Goal: Task Accomplishment & Management: Manage account settings

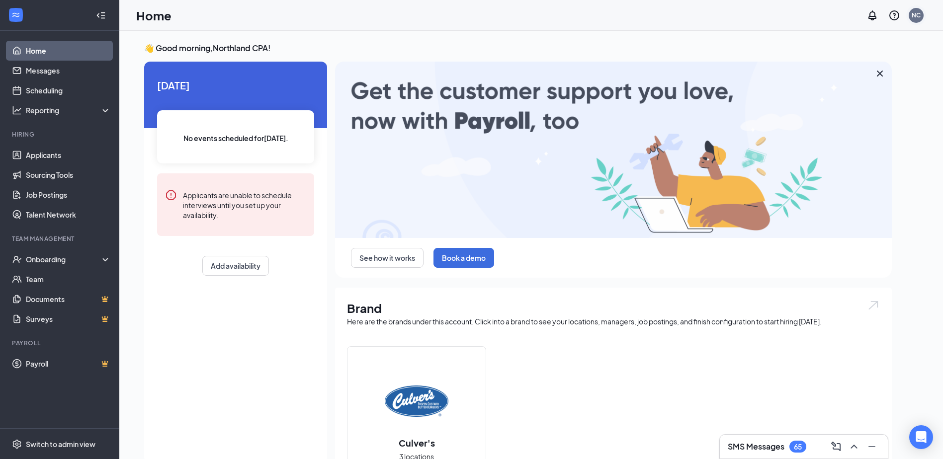
click at [909, 12] on div "NC" at bounding box center [915, 15] width 15 height 15
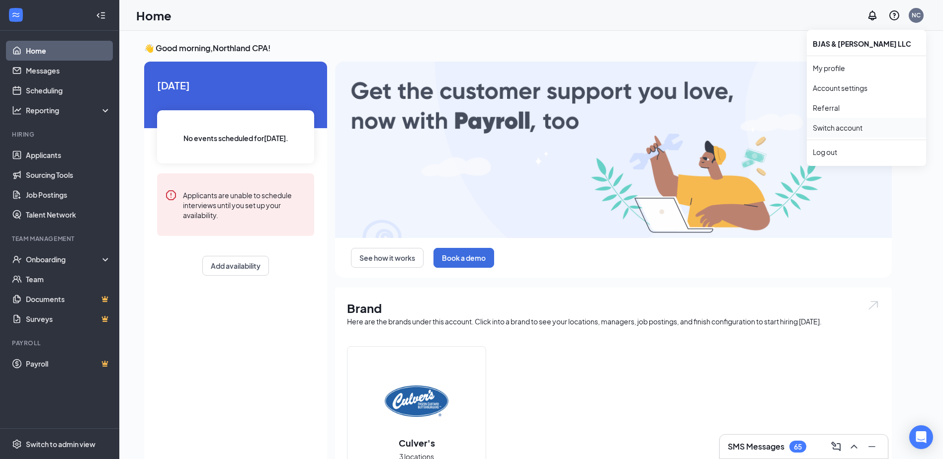
click at [833, 127] on link "Switch account" at bounding box center [837, 127] width 50 height 9
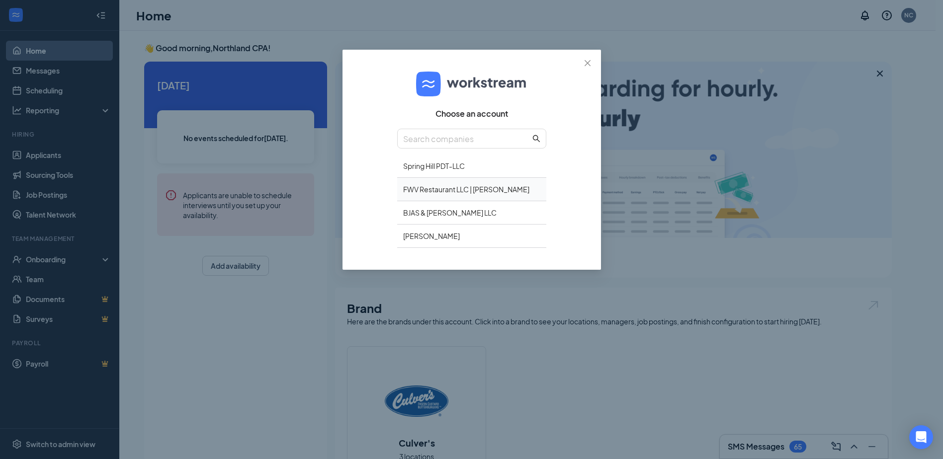
click at [516, 185] on div "FWV Restaurant LLC | [PERSON_NAME]" at bounding box center [471, 189] width 149 height 23
